Goal: Communication & Community: Ask a question

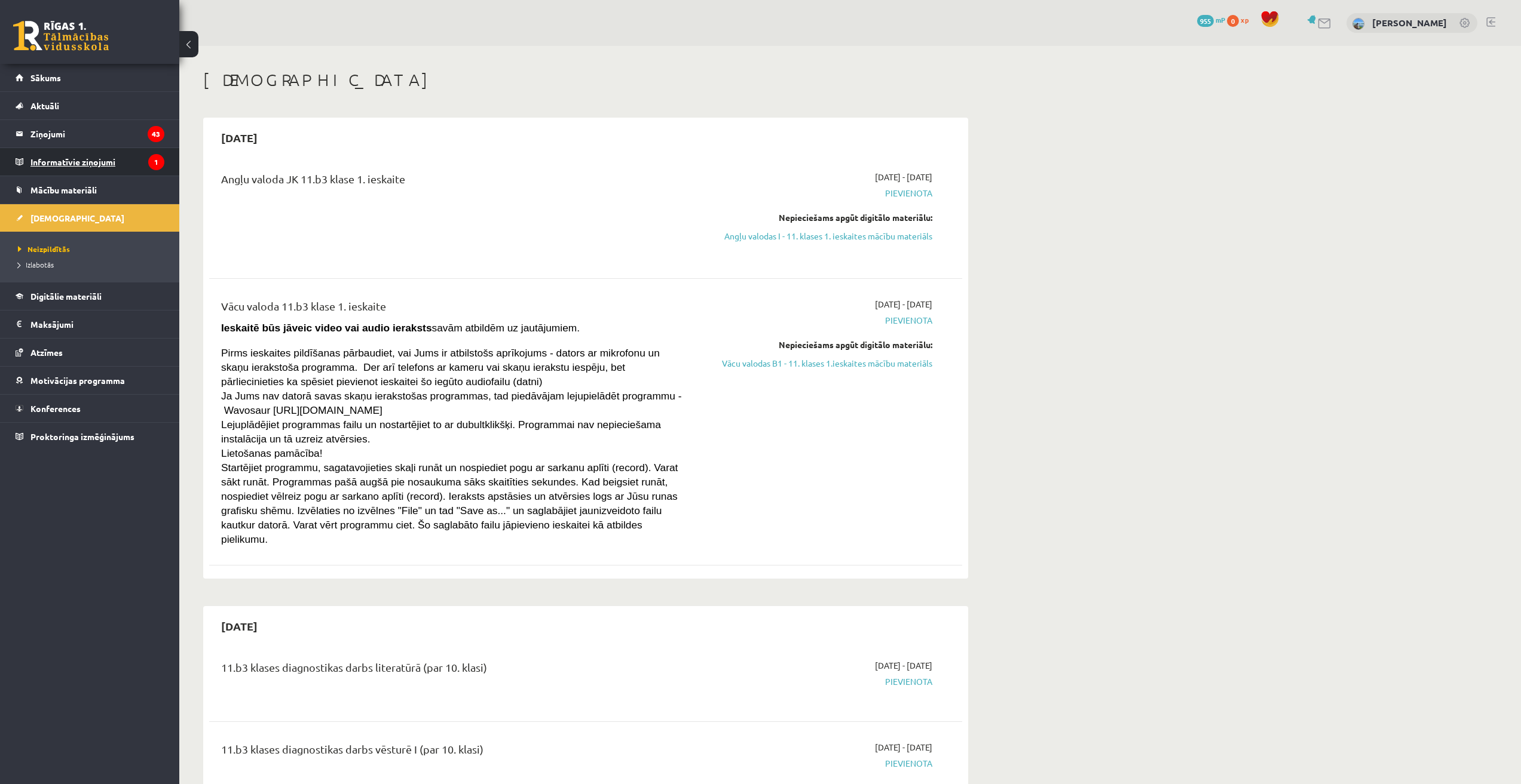
click at [80, 155] on legend "Informatīvie ziņojumi 1" at bounding box center [98, 162] width 134 height 28
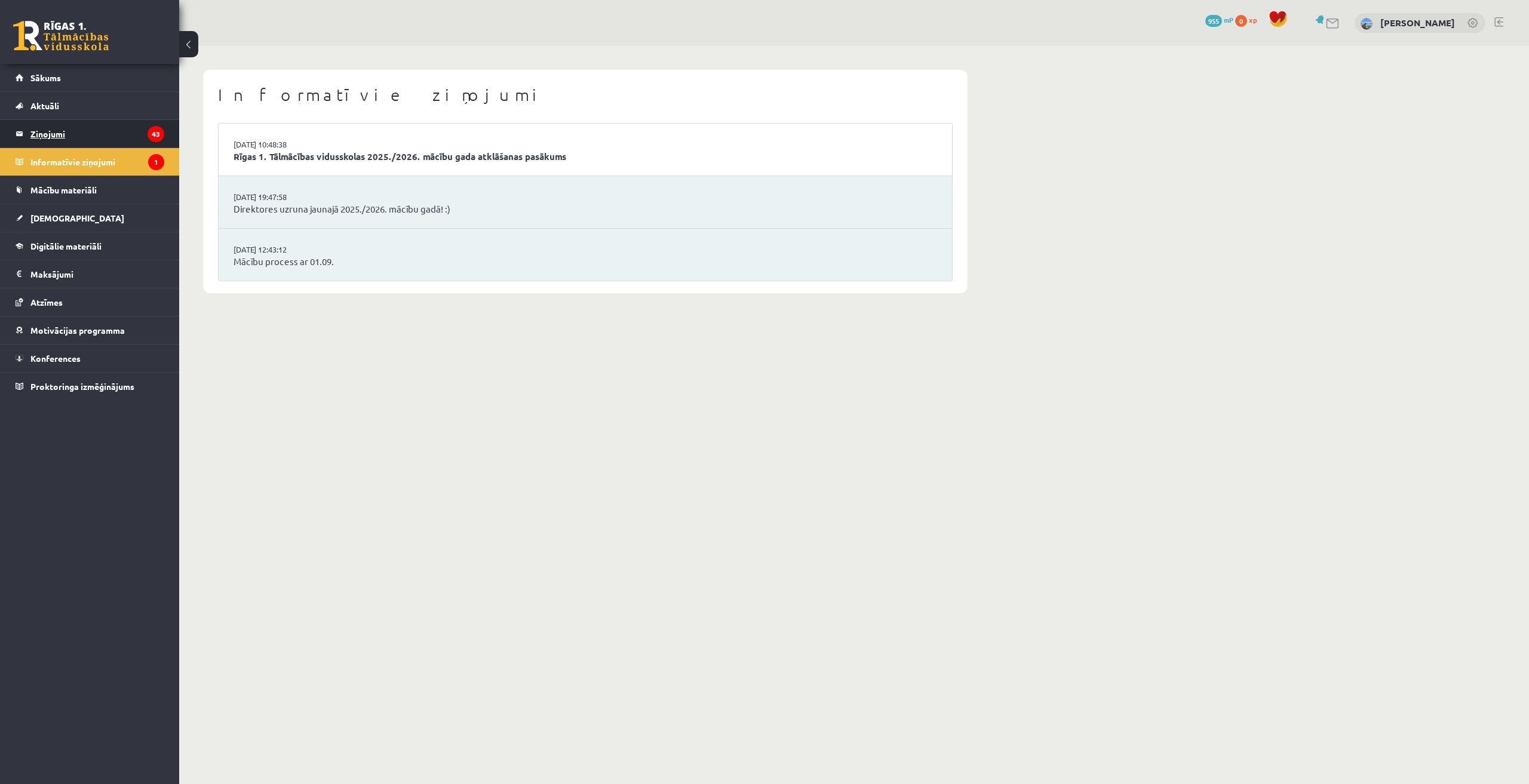
click at [115, 132] on legend "Ziņojumi 43" at bounding box center [98, 133] width 134 height 28
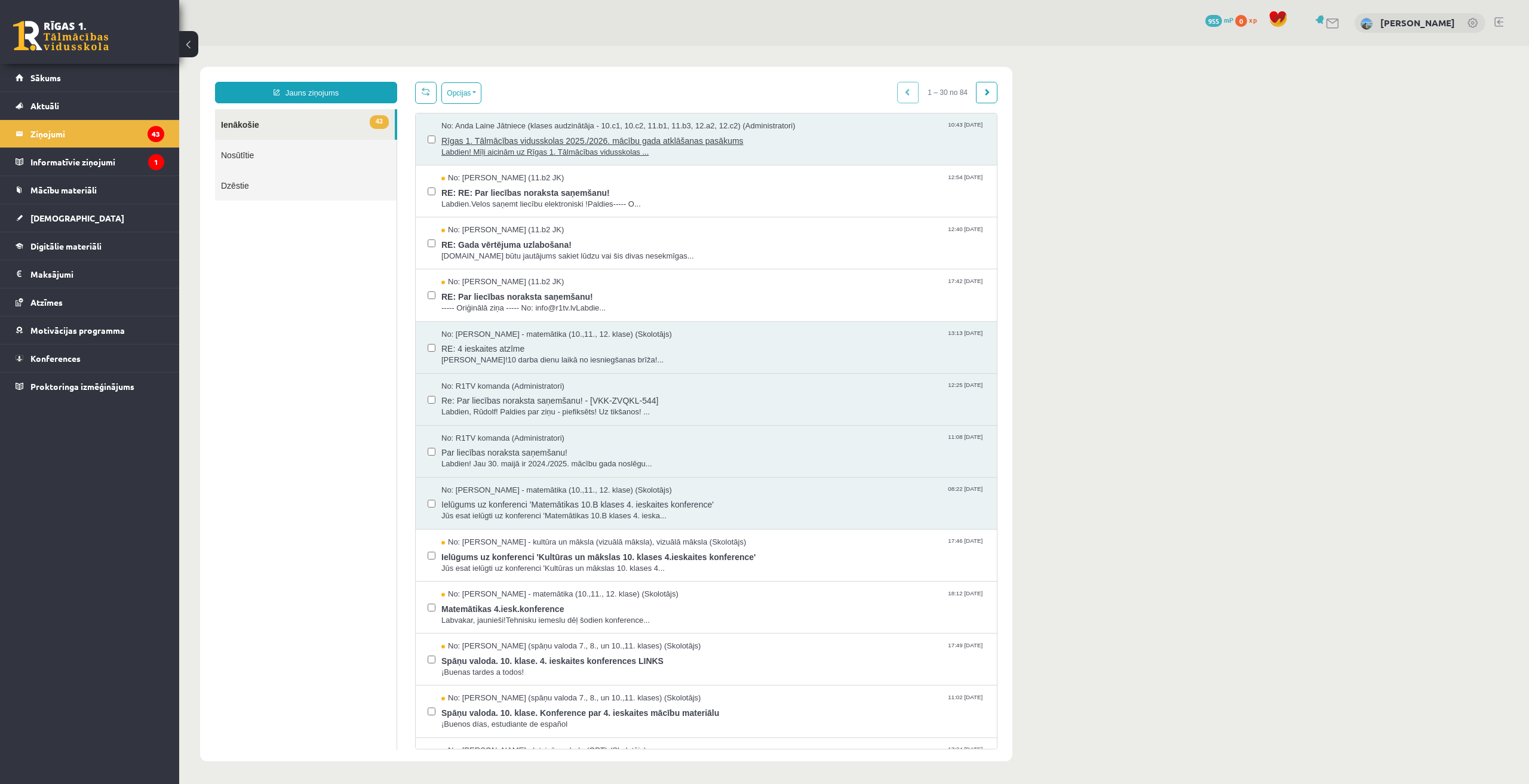
click at [663, 154] on span "Labdien! Mīļi aicinām uz Rīgas 1. Tālmācības vidusskolas ..." at bounding box center [713, 152] width 544 height 12
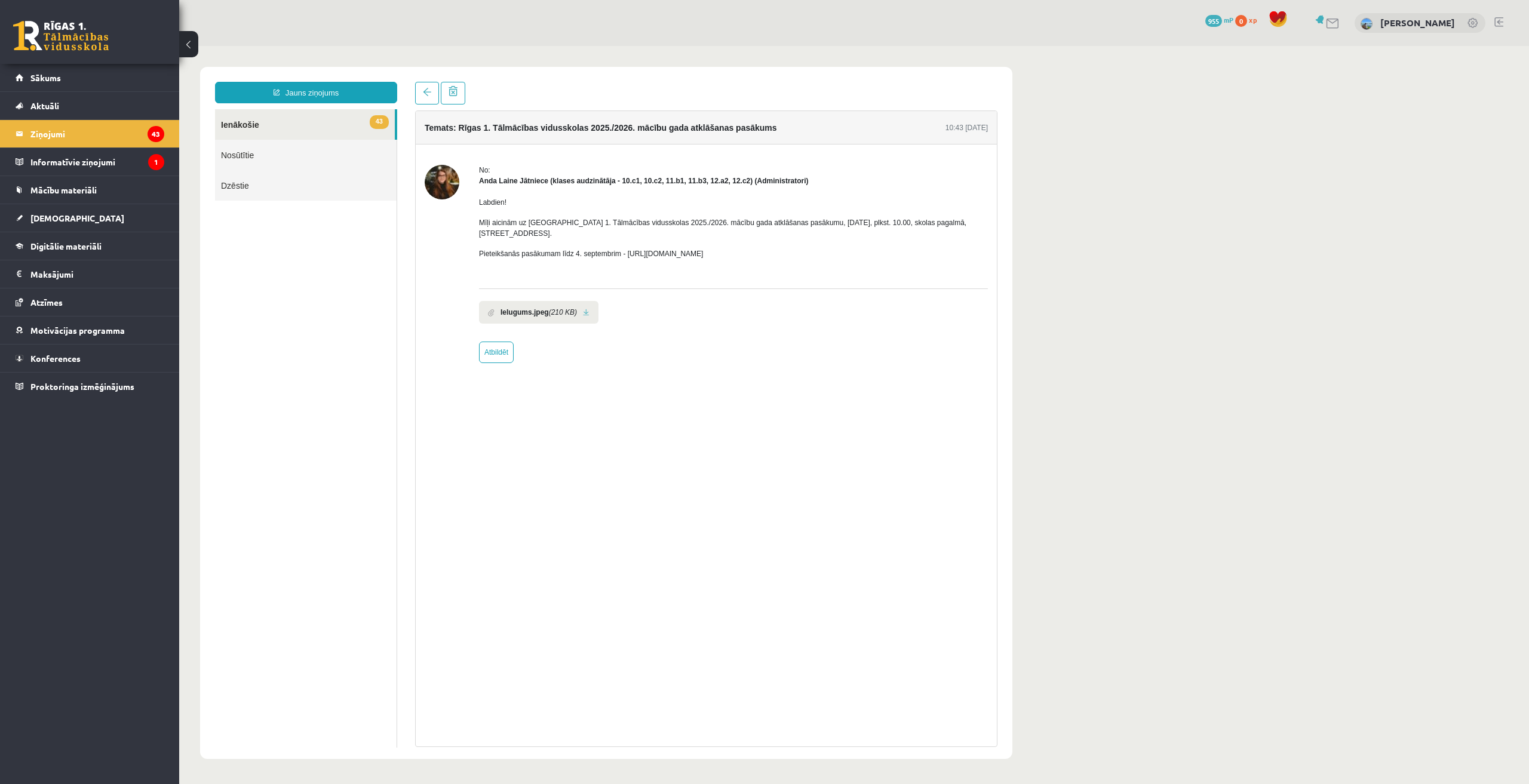
click at [459, 173] on div at bounding box center [442, 264] width 35 height 198
click at [430, 171] on img at bounding box center [442, 182] width 35 height 35
